Goal: Subscribe to service/newsletter

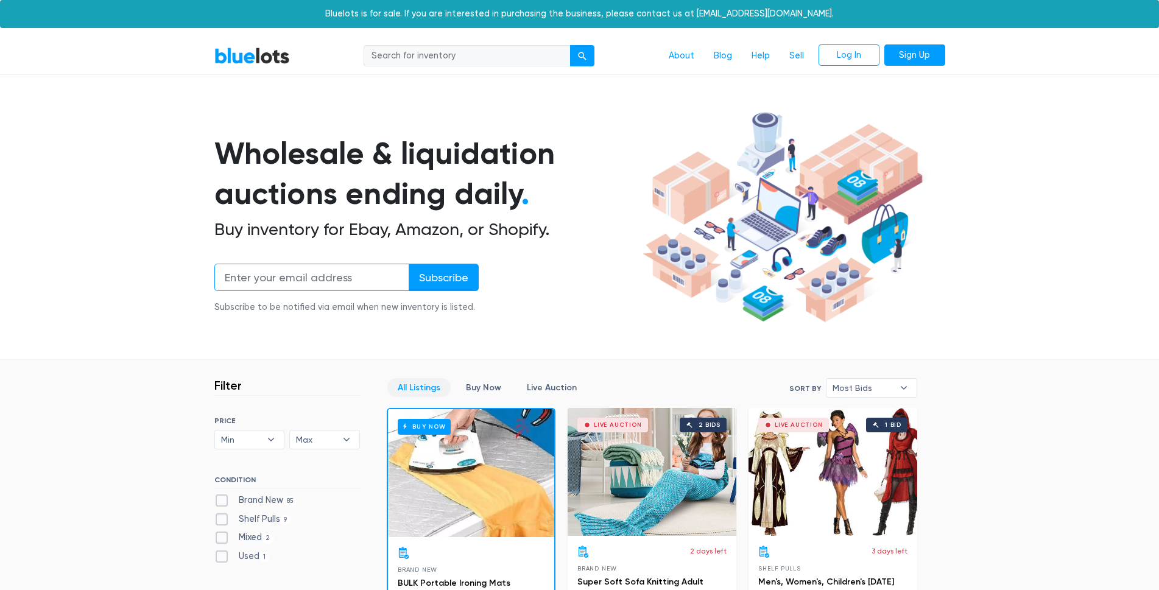
click at [361, 280] on input "email" at bounding box center [311, 277] width 195 height 27
type input "[EMAIL_ADDRESS][DOMAIN_NAME]"
click at [445, 277] on input "Subscribe" at bounding box center [444, 277] width 70 height 27
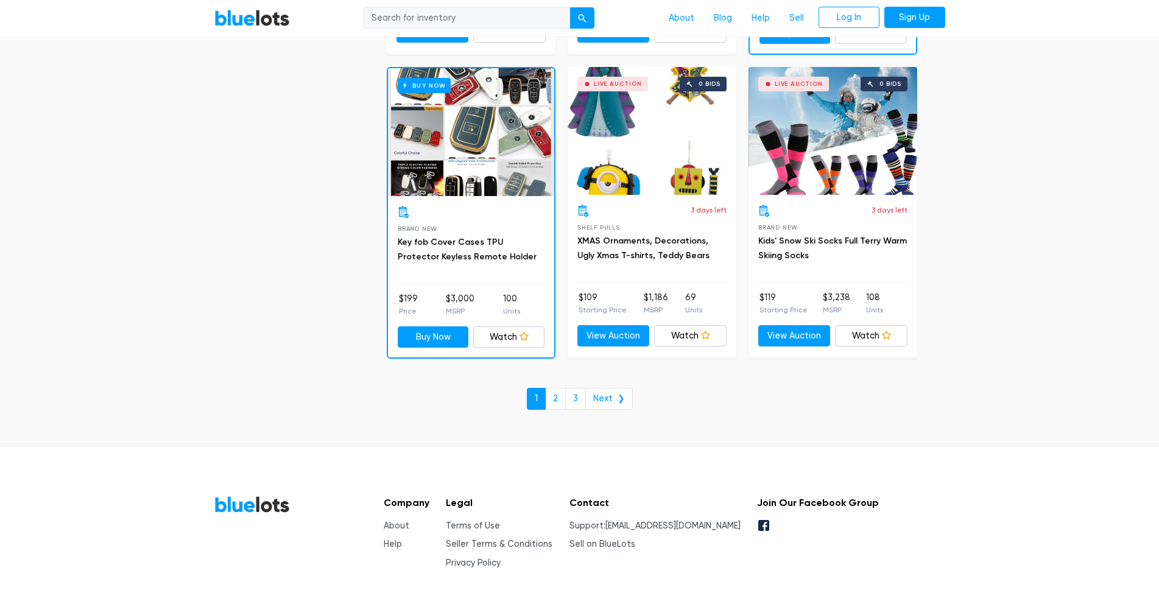
scroll to position [5185, 0]
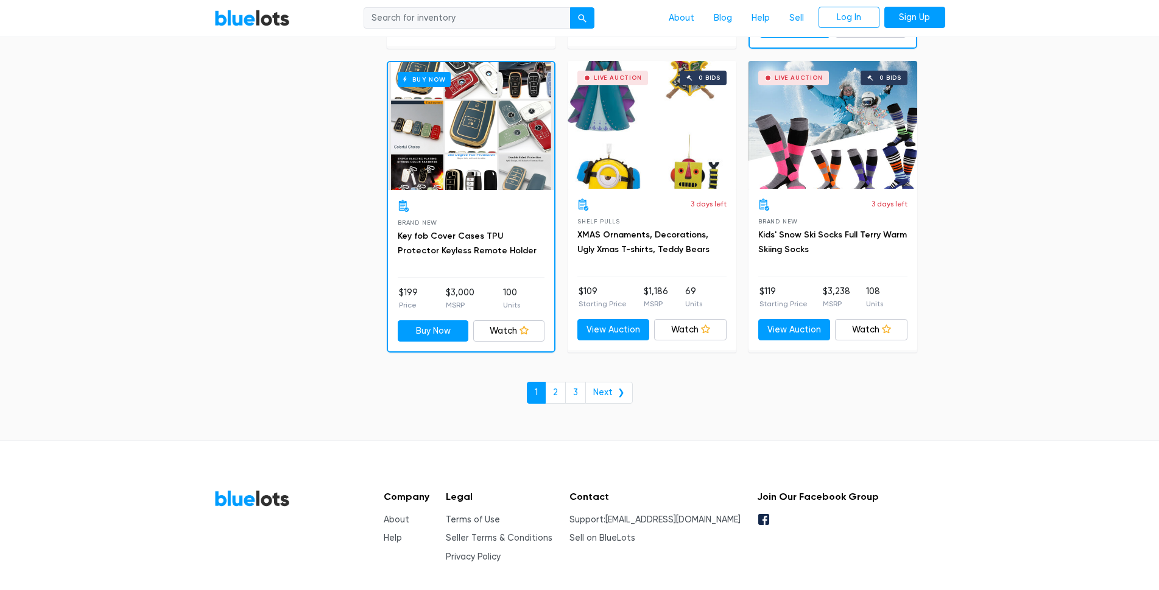
click at [1031, 463] on footer "BlueLots Company About Help Legal Terms of Use Seller Terms & Conditions Privac…" at bounding box center [579, 539] width 1159 height 199
